Goal: Find specific page/section: Find specific page/section

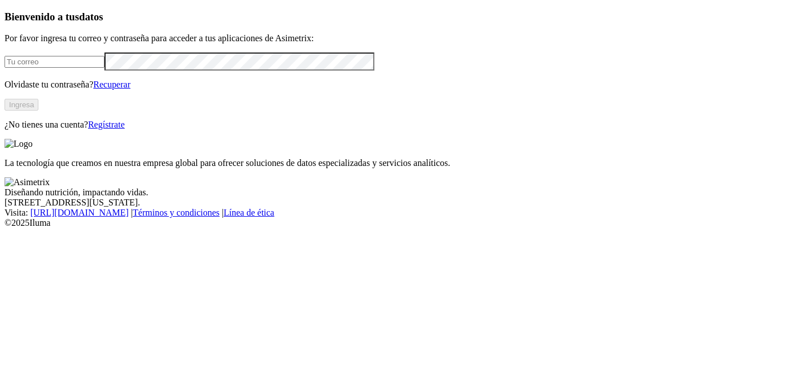
type input "[PERSON_NAME][EMAIL_ADDRESS][PERSON_NAME][PERSON_NAME][DOMAIN_NAME]"
click at [38, 111] on button "Ingresa" at bounding box center [22, 105] width 34 height 12
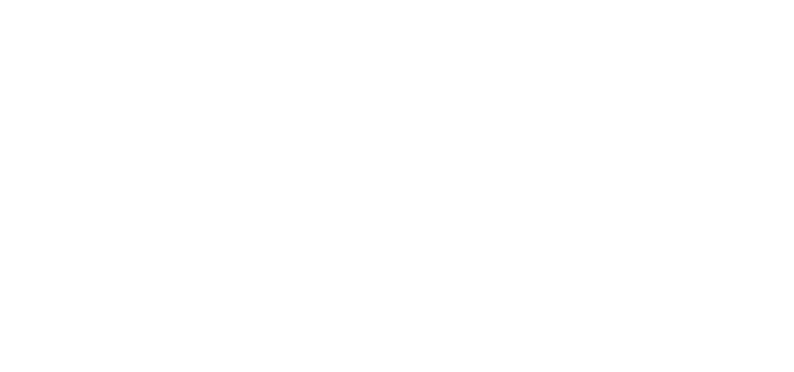
scroll to position [94, 0]
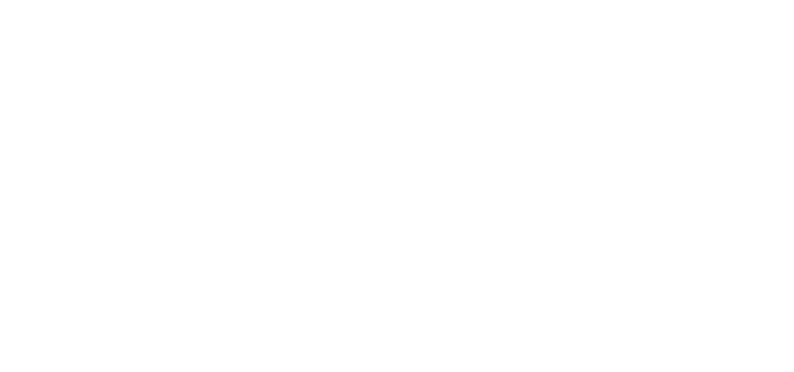
drag, startPoint x: 337, startPoint y: 120, endPoint x: 432, endPoint y: 110, distance: 95.4
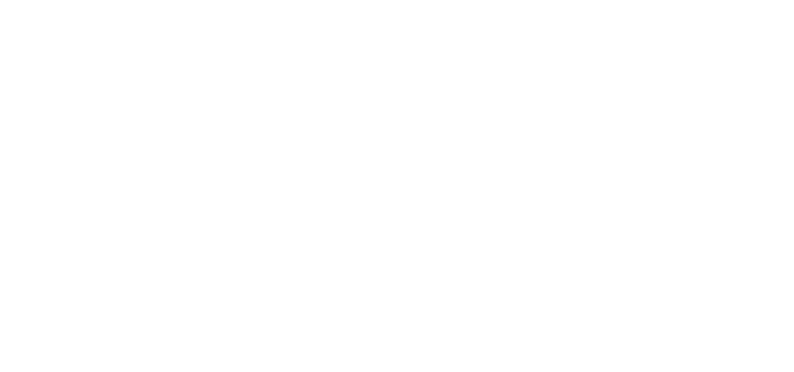
drag, startPoint x: 418, startPoint y: 161, endPoint x: 498, endPoint y: 213, distance: 95.1
